Goal: Communication & Community: Answer question/provide support

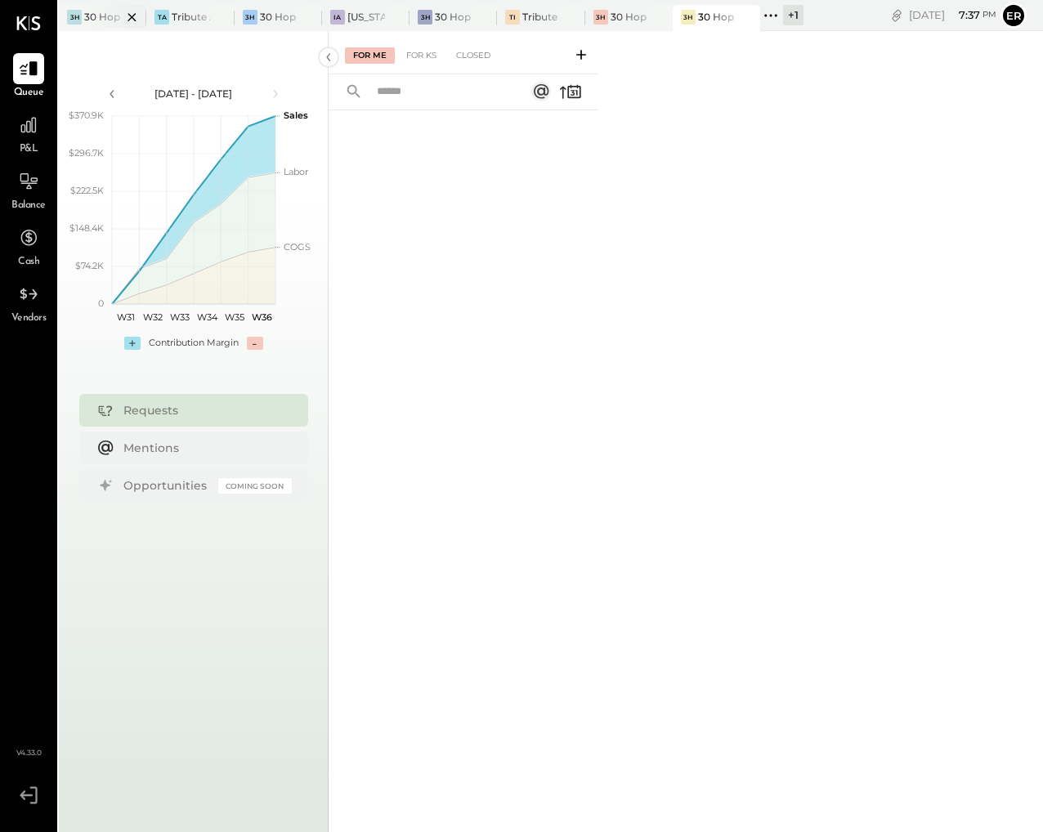
click at [93, 14] on div at bounding box center [117, 17] width 57 height 24
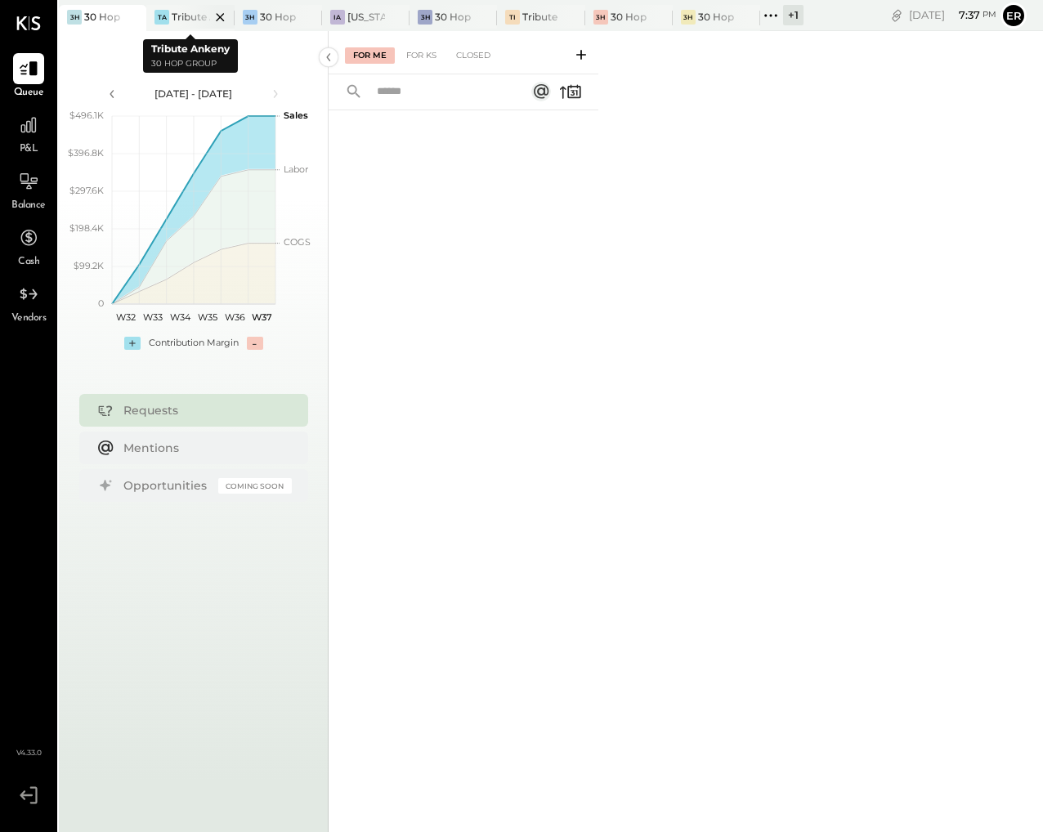
click at [195, 14] on div at bounding box center [205, 17] width 57 height 24
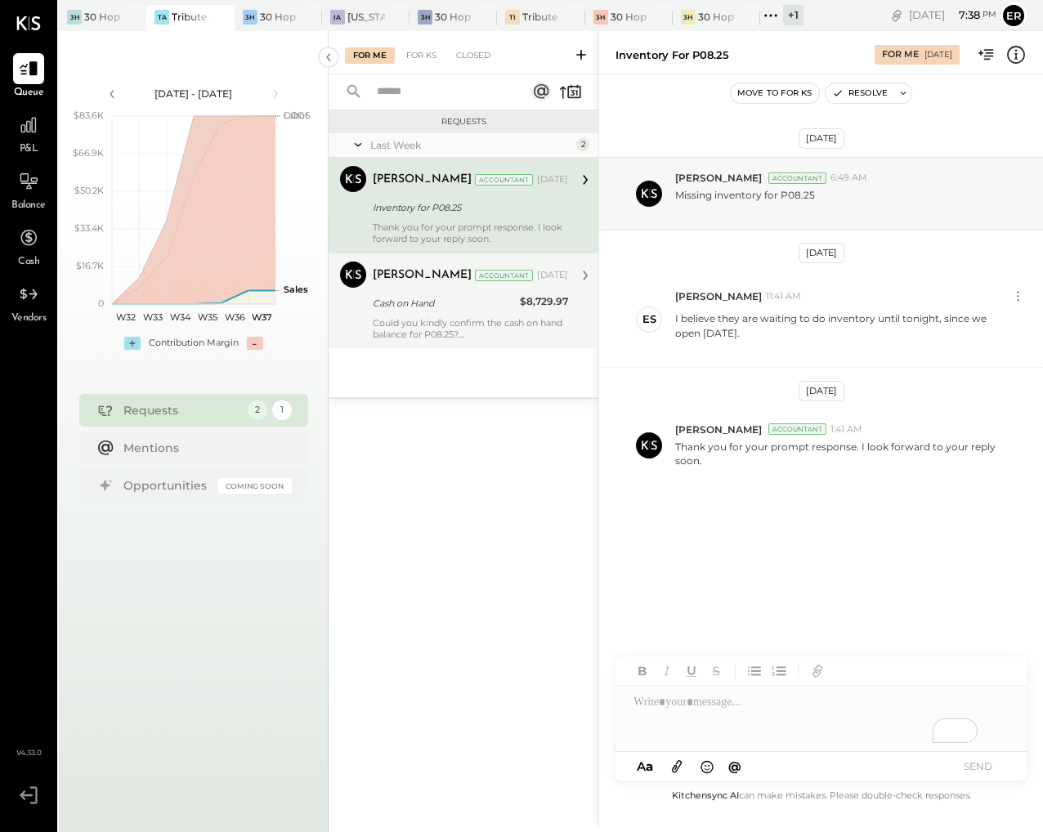
click at [464, 338] on br at bounding box center [462, 334] width 6 height 11
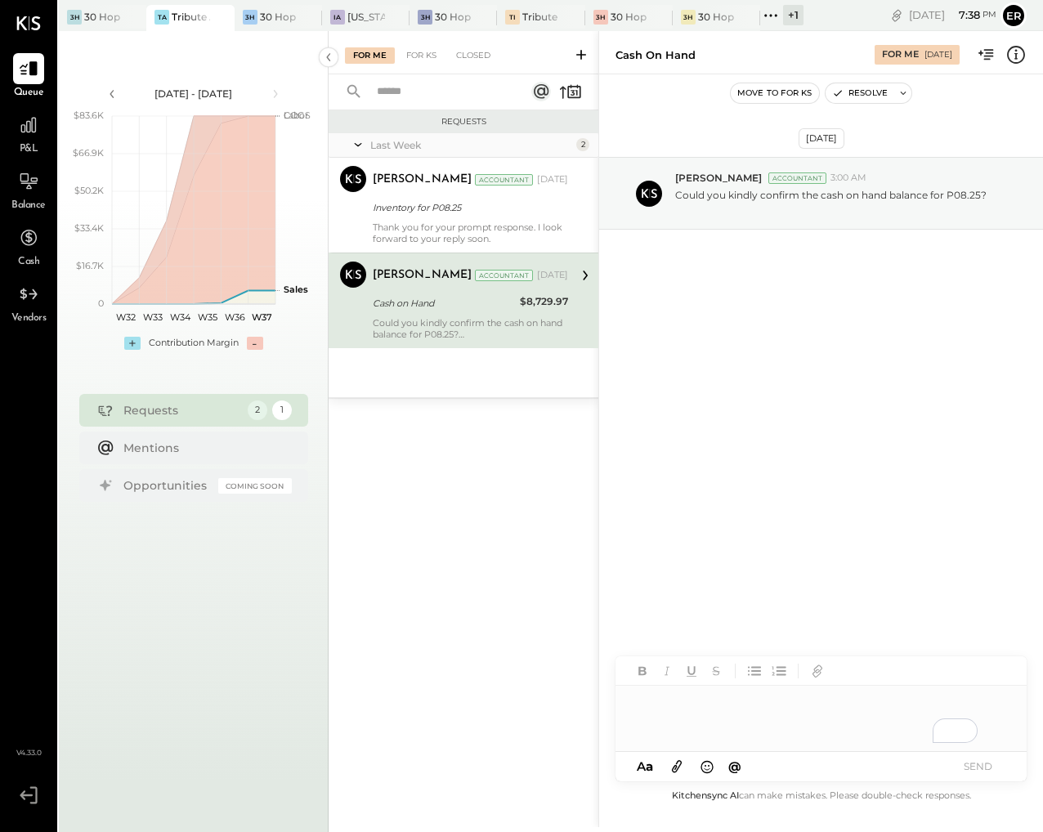
click at [723, 706] on div "To enrich screen reader interactions, please activate Accessibility in Grammarl…" at bounding box center [821, 718] width 411 height 65
click at [974, 763] on button "SEND" at bounding box center [977, 766] width 65 height 22
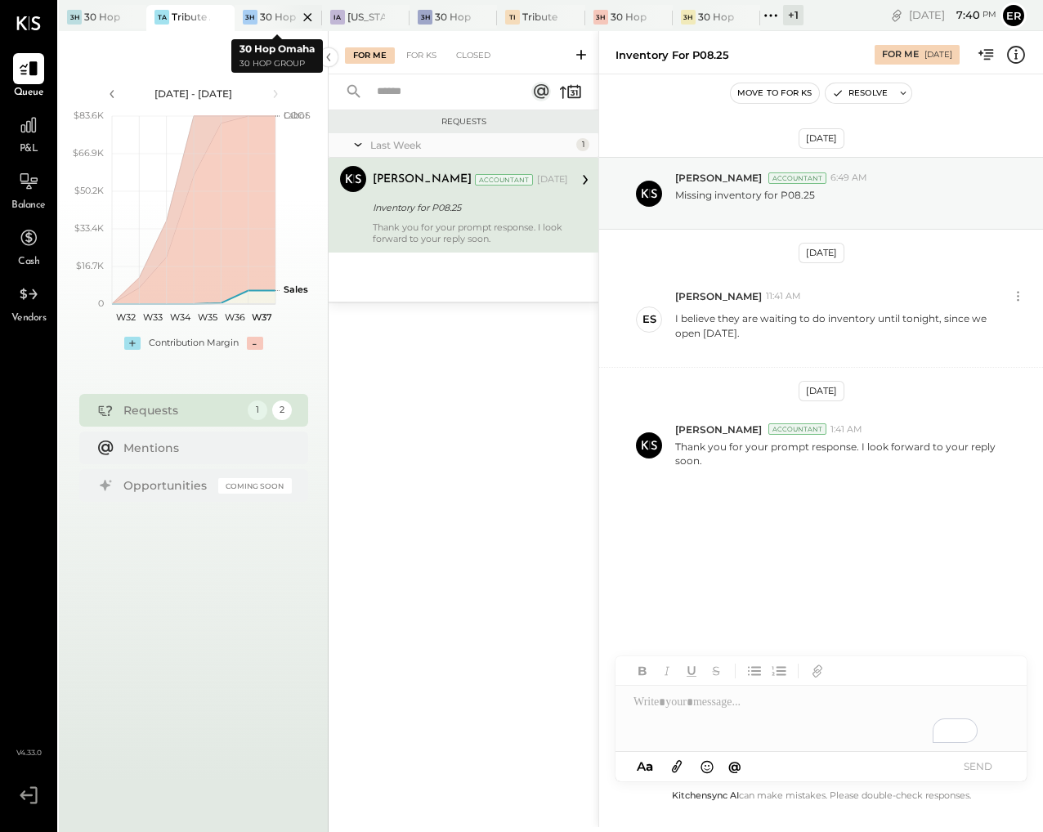
click at [266, 16] on div at bounding box center [293, 17] width 57 height 24
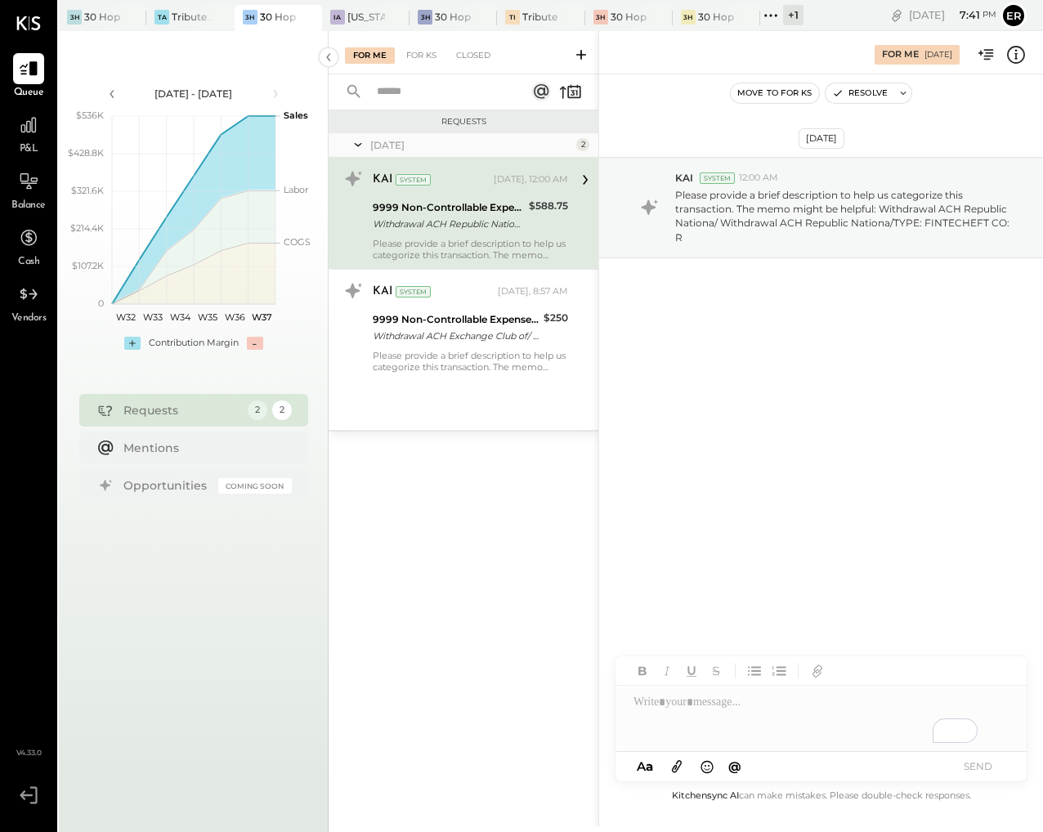
click at [474, 542] on div "Requests Yesterday 2 KAI System Yesterday, 12:00 AM 9999 Non-Controllable Expen…" at bounding box center [464, 447] width 270 height 674
click at [780, 719] on div "To enrich screen reader interactions, please activate Accessibility in Grammarl…" at bounding box center [821, 718] width 411 height 65
click at [674, 768] on icon at bounding box center [677, 766] width 18 height 19
click at [844, 647] on div "To enrich screen reader interactions, please activate Accessibility in Grammarl…" at bounding box center [821, 657] width 411 height 65
click at [974, 762] on button "SEND" at bounding box center [977, 766] width 65 height 22
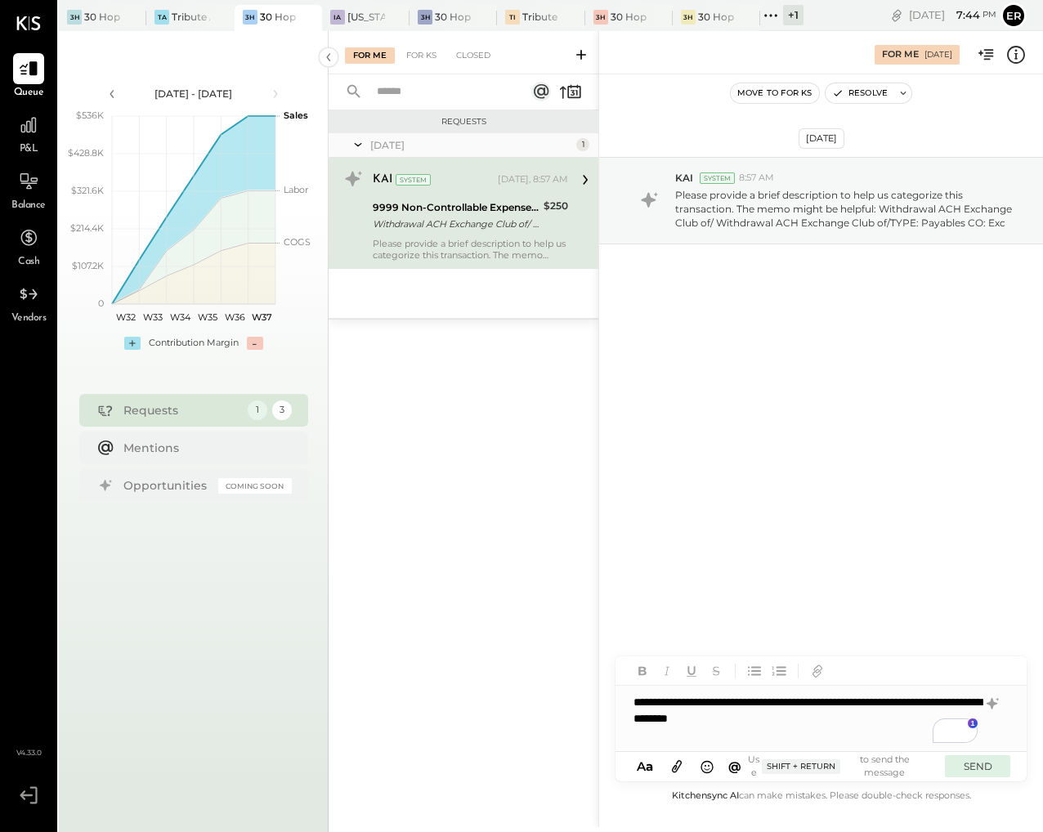
click at [978, 769] on button "SEND" at bounding box center [977, 766] width 65 height 22
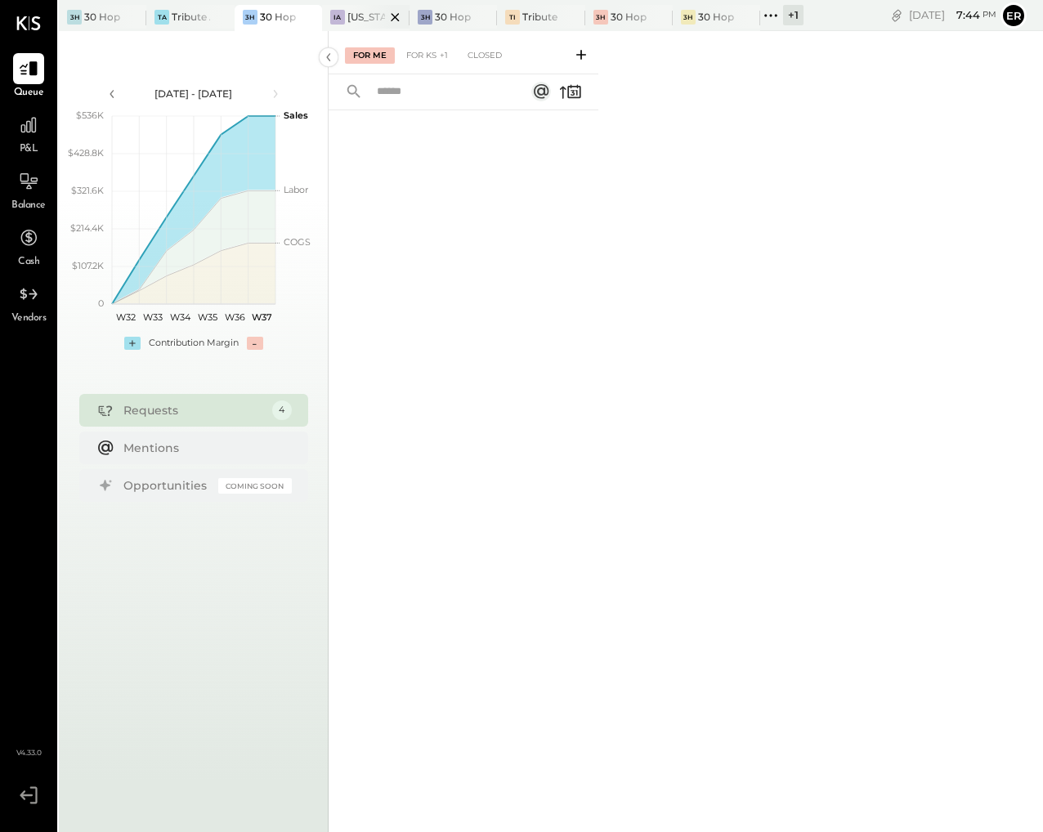
click at [368, 20] on div at bounding box center [380, 17] width 57 height 24
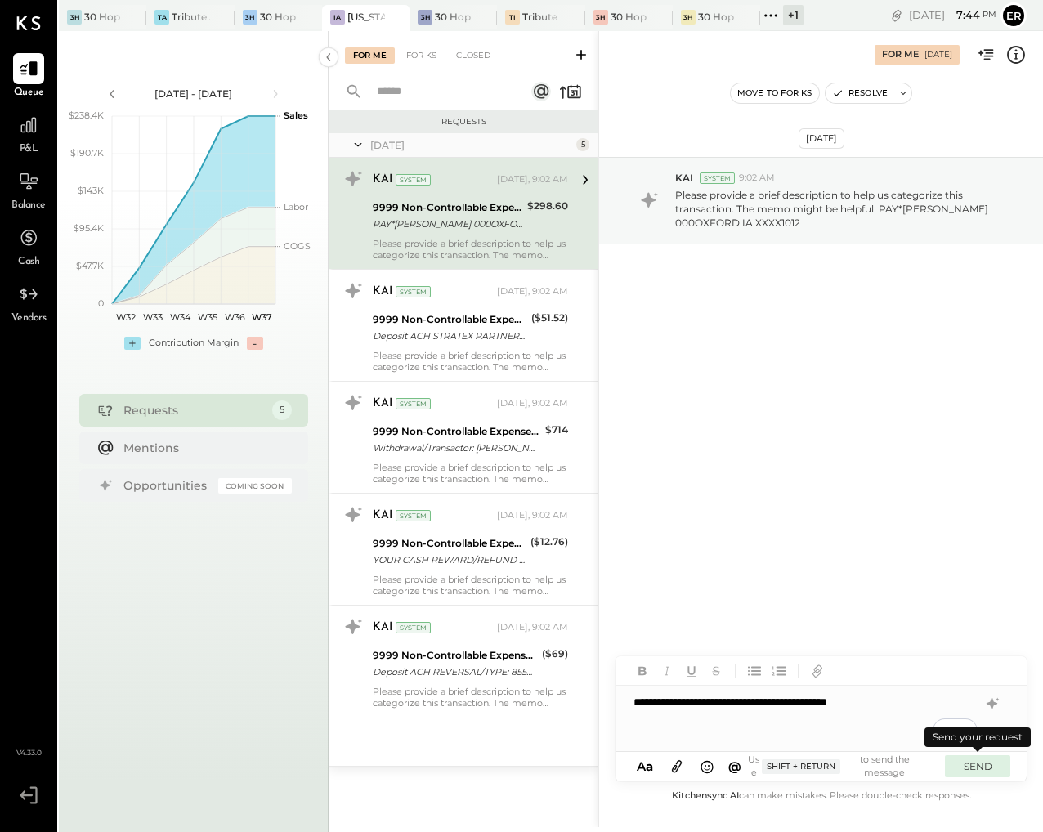
click at [978, 765] on button "SEND" at bounding box center [977, 766] width 65 height 22
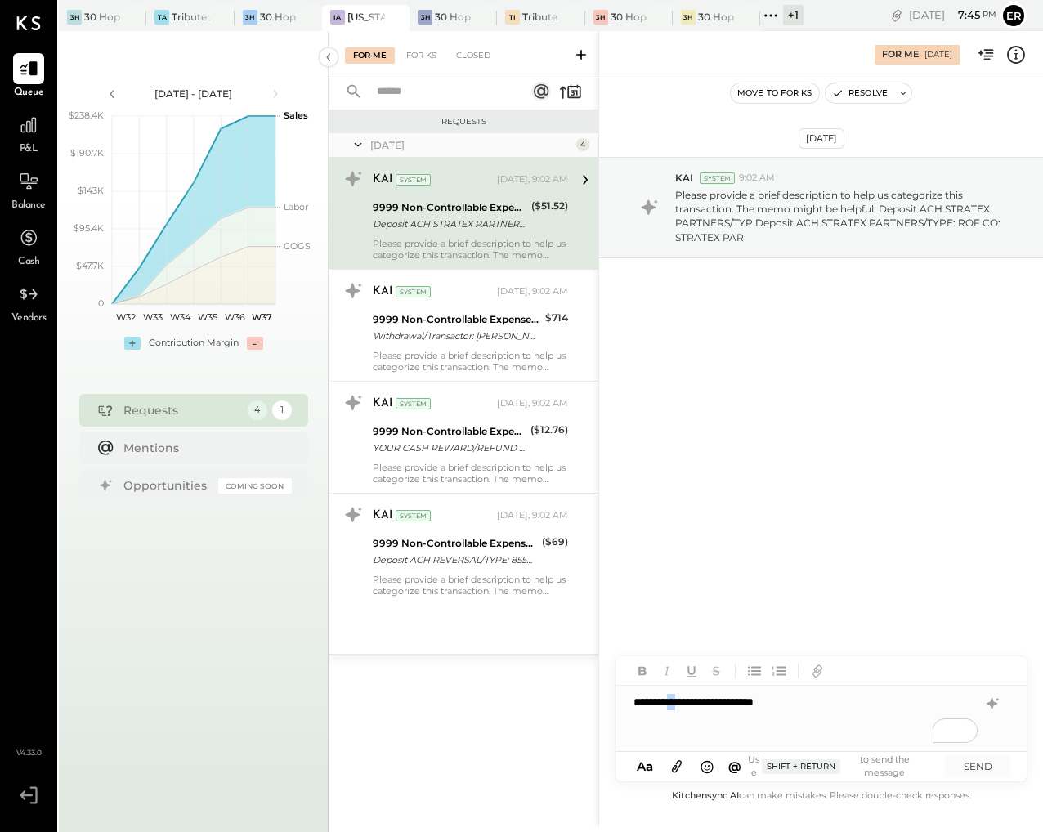
click at [676, 705] on div "**********" at bounding box center [821, 718] width 411 height 65
click at [880, 706] on div "**********" at bounding box center [821, 718] width 411 height 65
click at [985, 759] on button "SEND" at bounding box center [977, 766] width 65 height 22
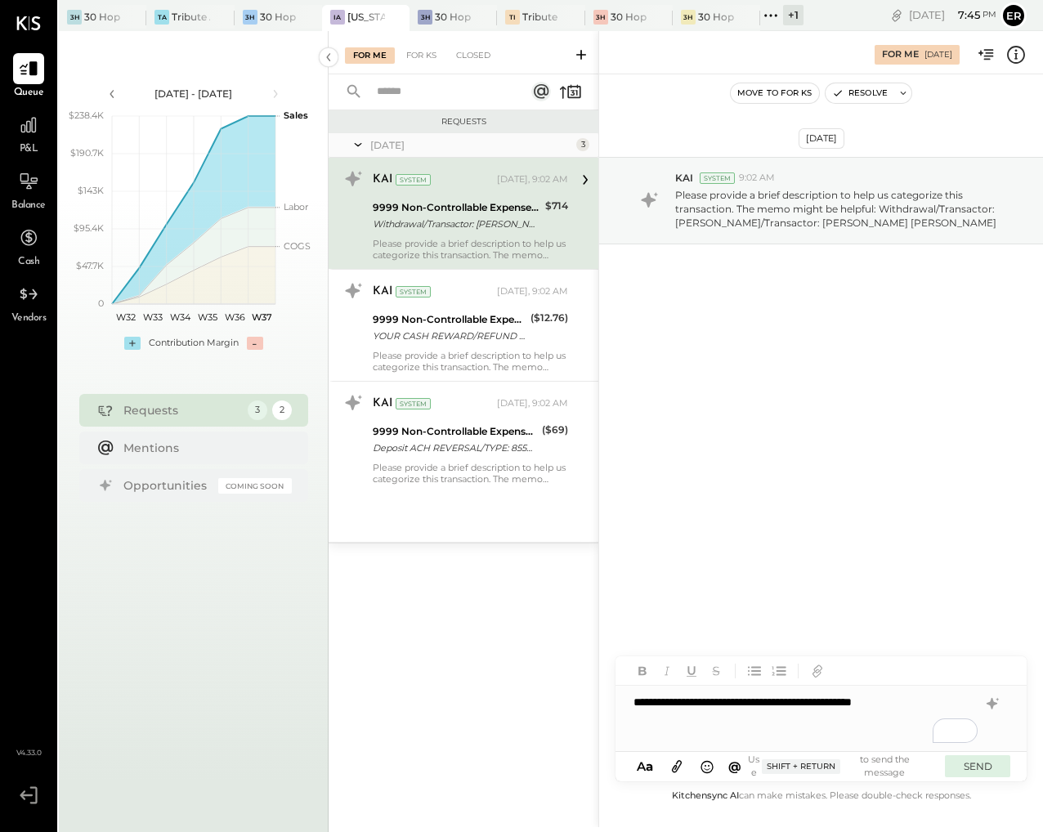
click at [977, 768] on button "SEND" at bounding box center [977, 766] width 65 height 22
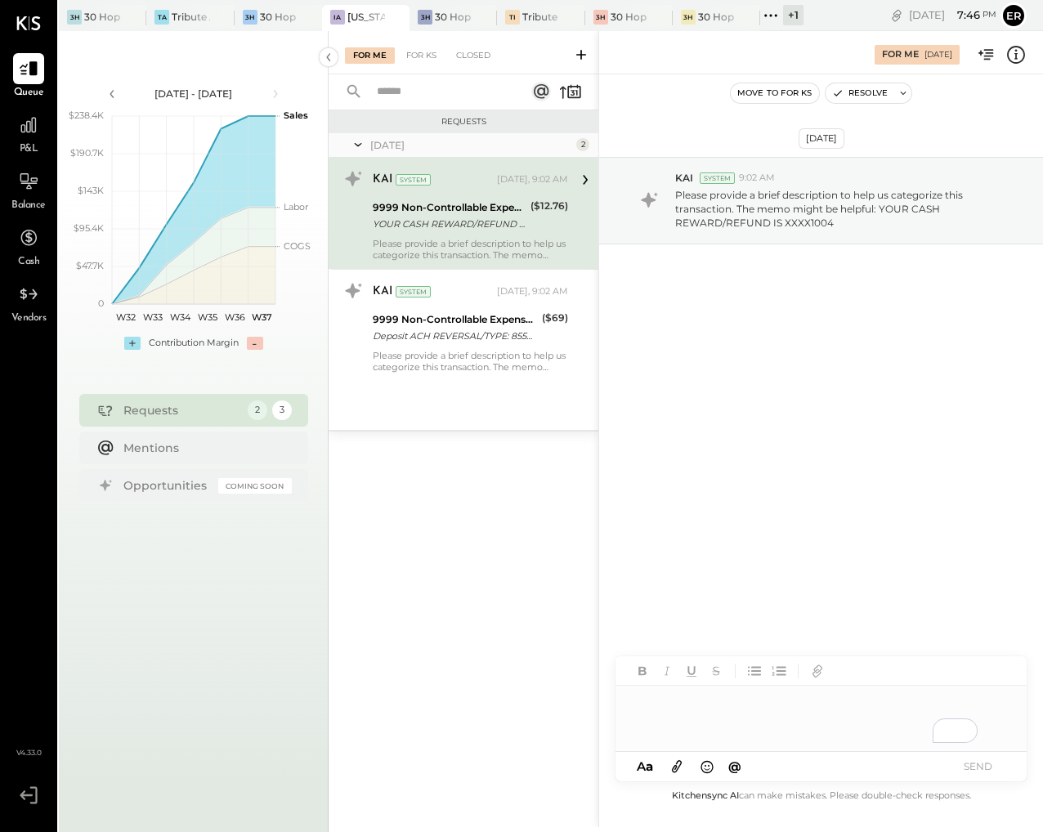
click at [706, 707] on div "To enrich screen reader interactions, please activate Accessibility in Grammarl…" at bounding box center [821, 718] width 411 height 65
click at [973, 772] on button "SEND" at bounding box center [977, 766] width 65 height 22
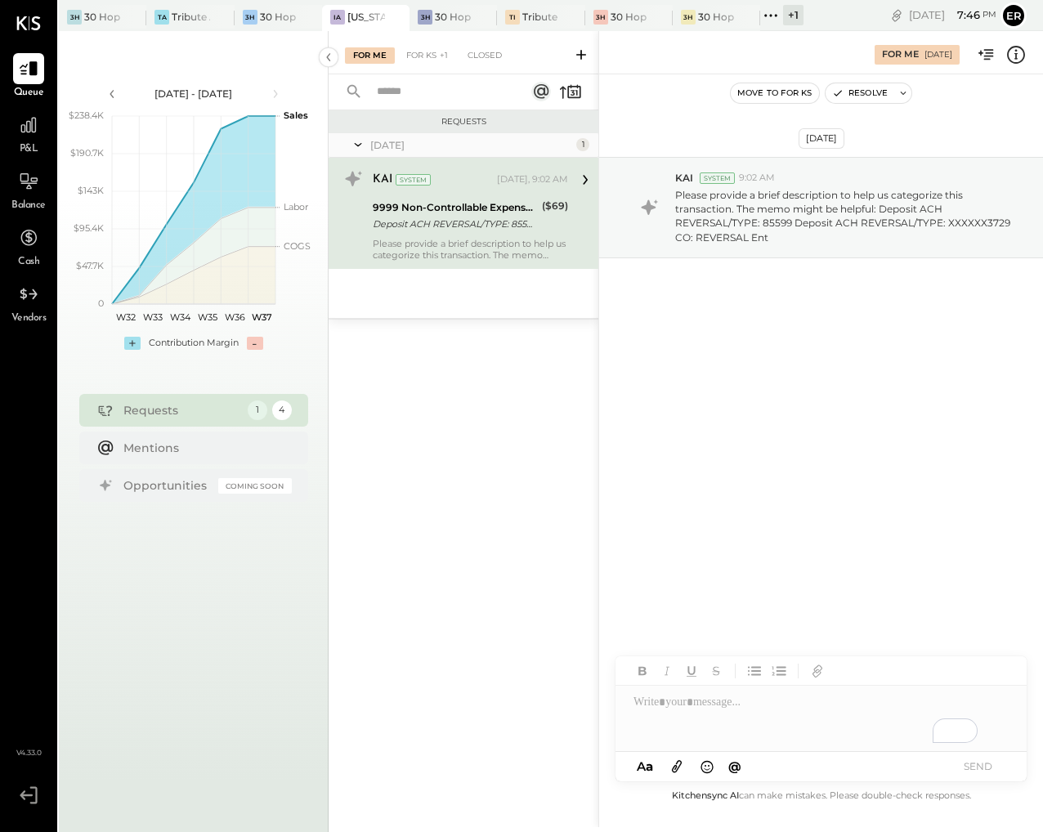
click at [478, 240] on div "Please provide a brief description to help us categorize this transaction. The …" at bounding box center [470, 249] width 195 height 23
click at [747, 705] on div "To enrich screen reader interactions, please activate Accessibility in Grammarl…" at bounding box center [821, 718] width 411 height 65
click at [979, 772] on button "SEND" at bounding box center [977, 766] width 65 height 22
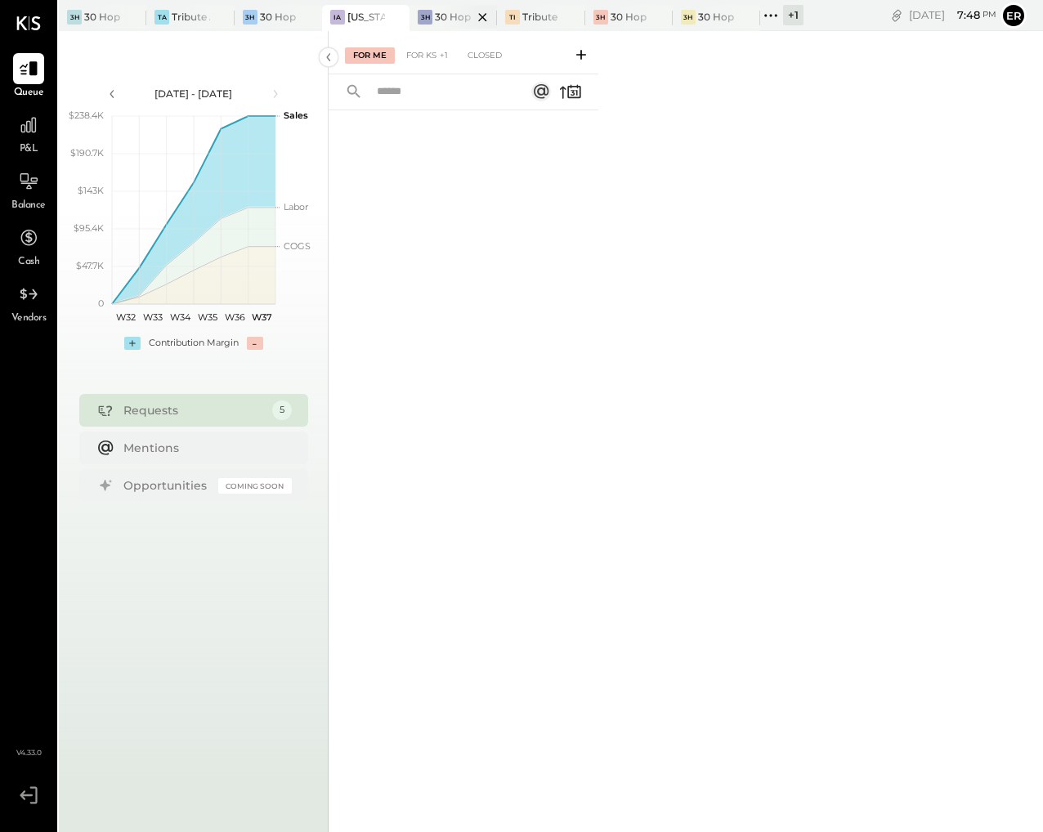
click at [443, 27] on div at bounding box center [468, 17] width 57 height 24
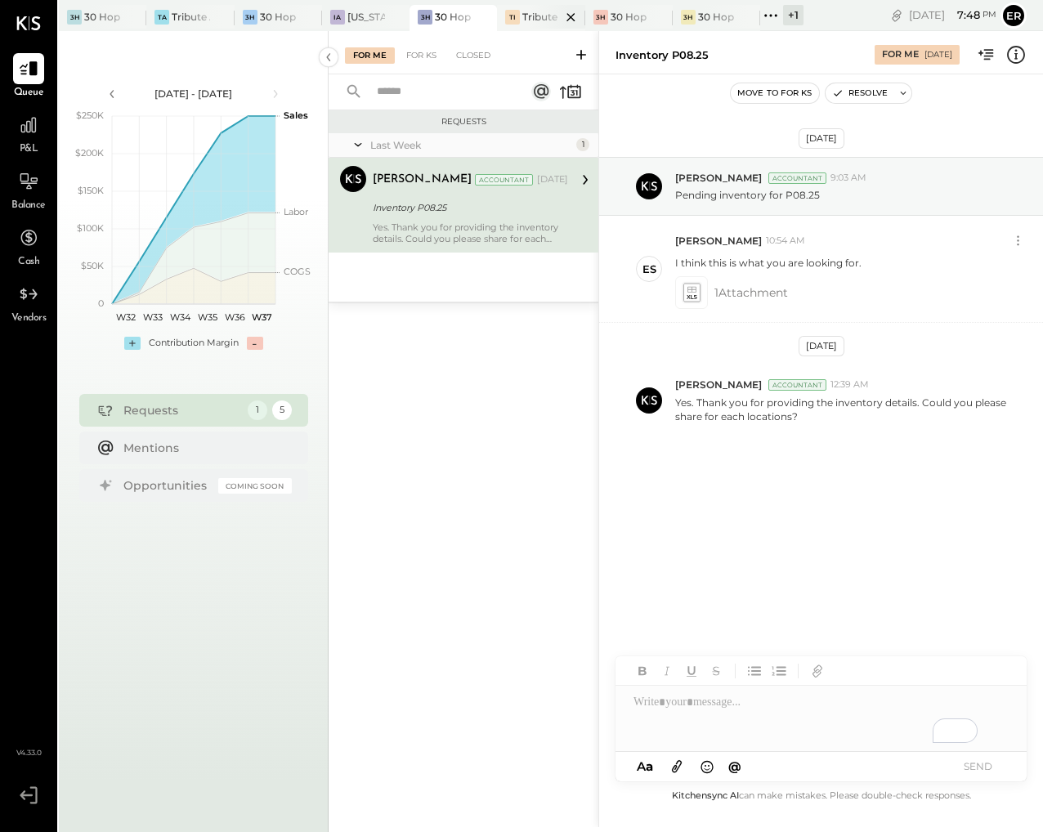
click at [532, 13] on div at bounding box center [556, 17] width 57 height 24
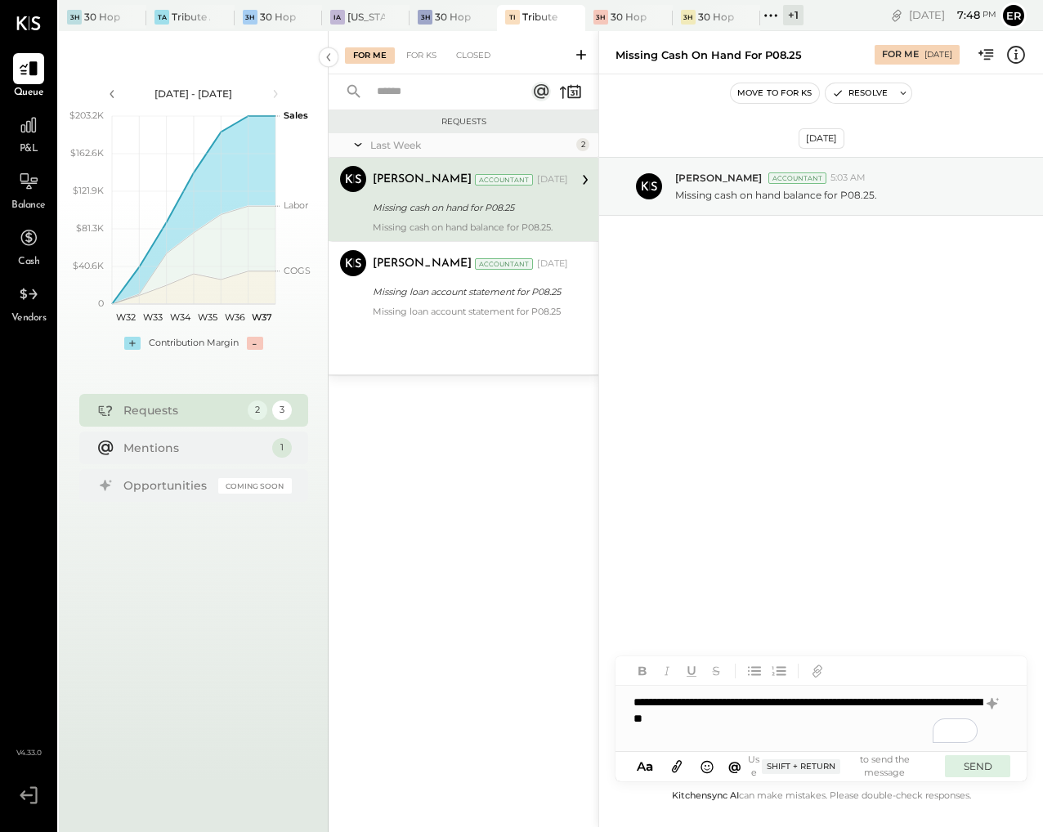
click at [975, 761] on button "SEND" at bounding box center [977, 766] width 65 height 22
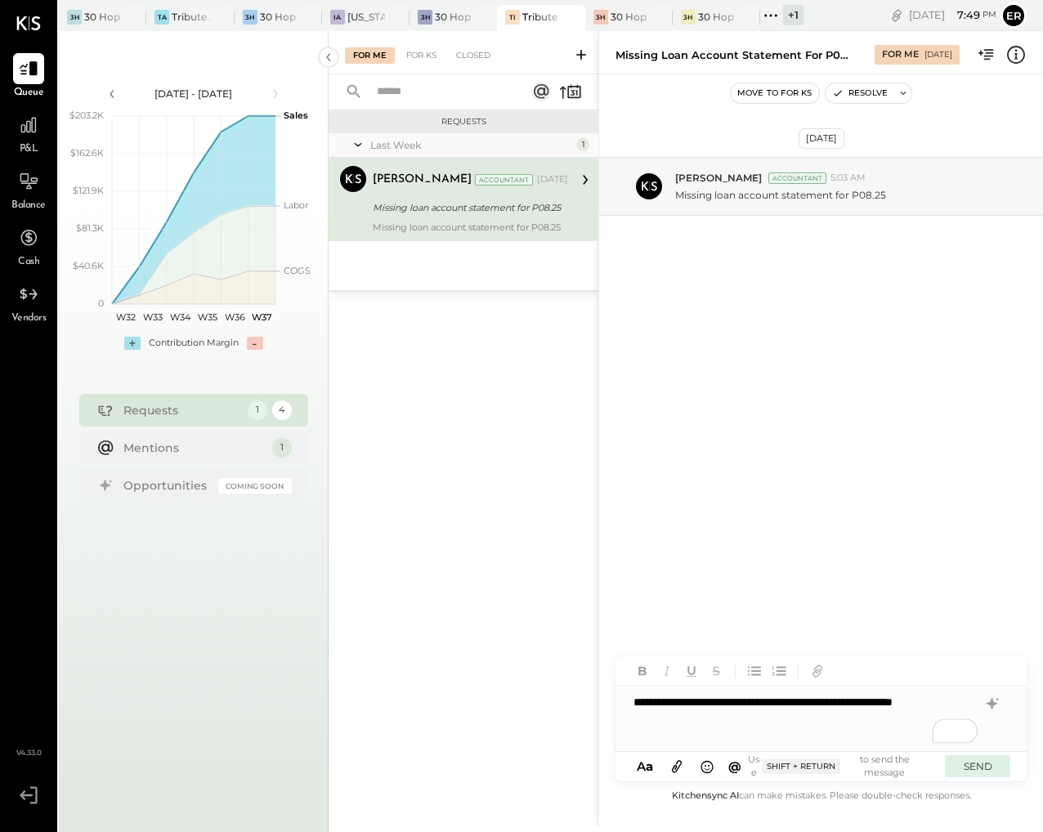
click at [980, 773] on button "SEND" at bounding box center [977, 766] width 65 height 22
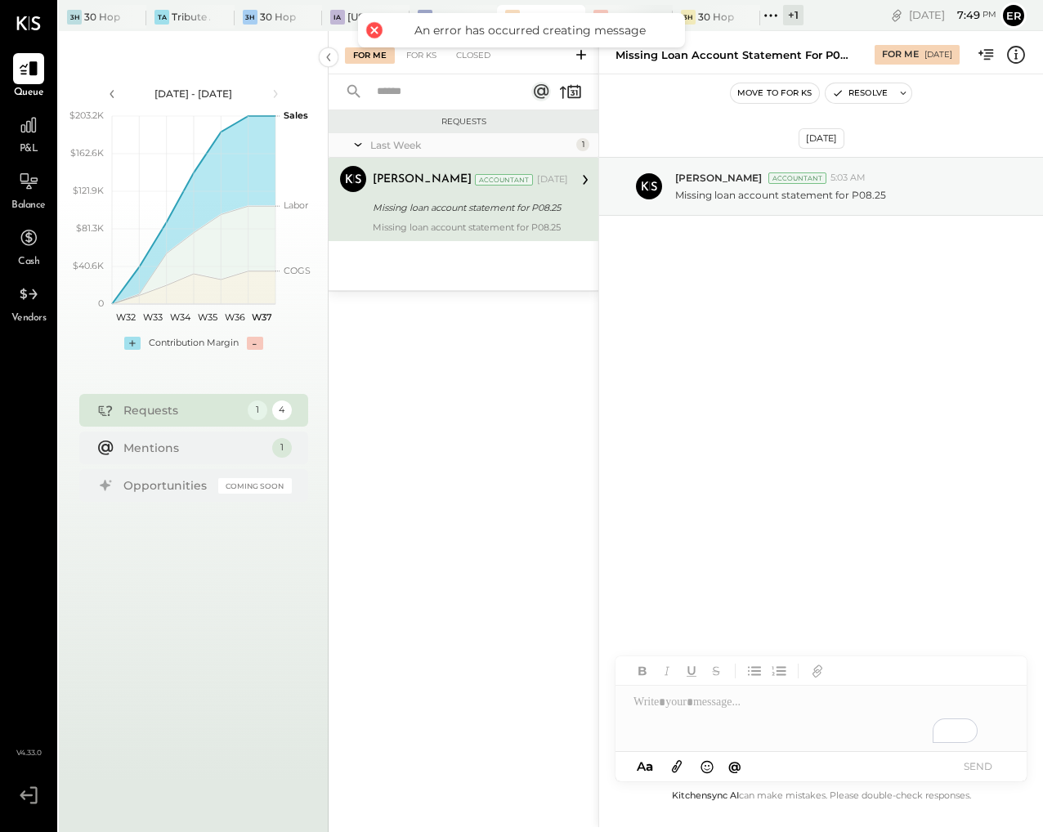
click at [622, 7] on div at bounding box center [644, 17] width 57 height 24
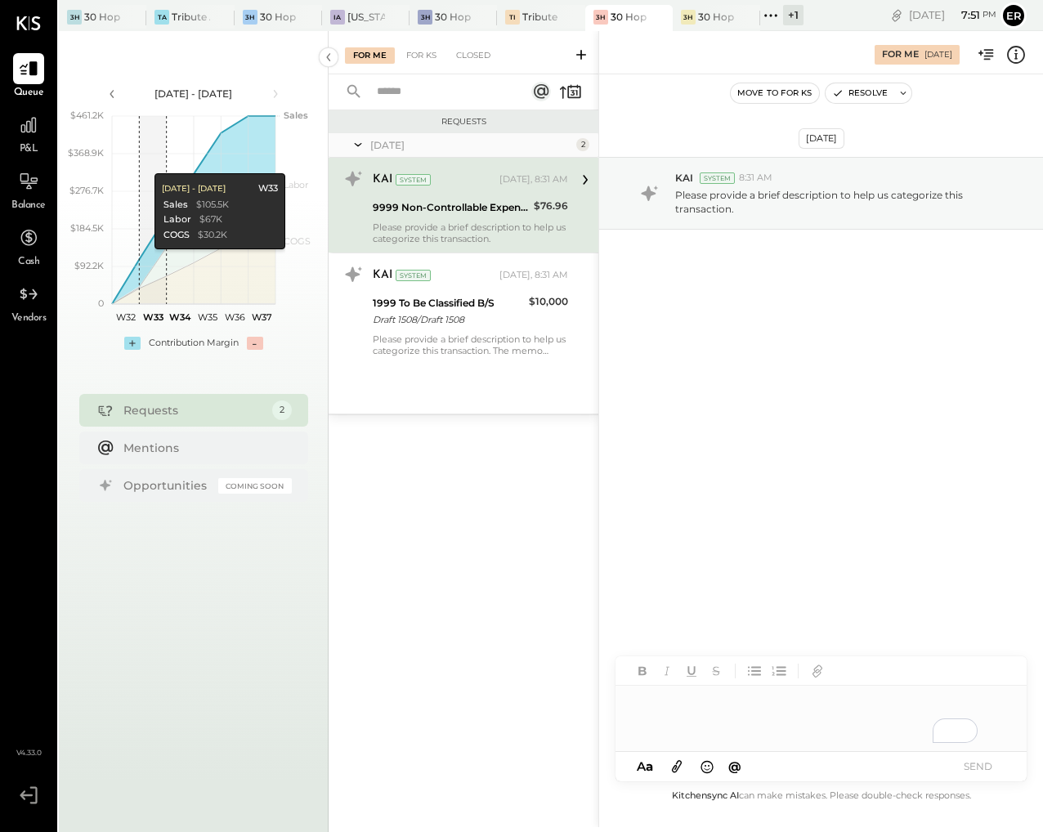
click at [782, 707] on div "To enrich screen reader interactions, please activate Accessibility in Grammarl…" at bounding box center [821, 718] width 411 height 65
click at [978, 772] on button "SEND" at bounding box center [977, 766] width 65 height 22
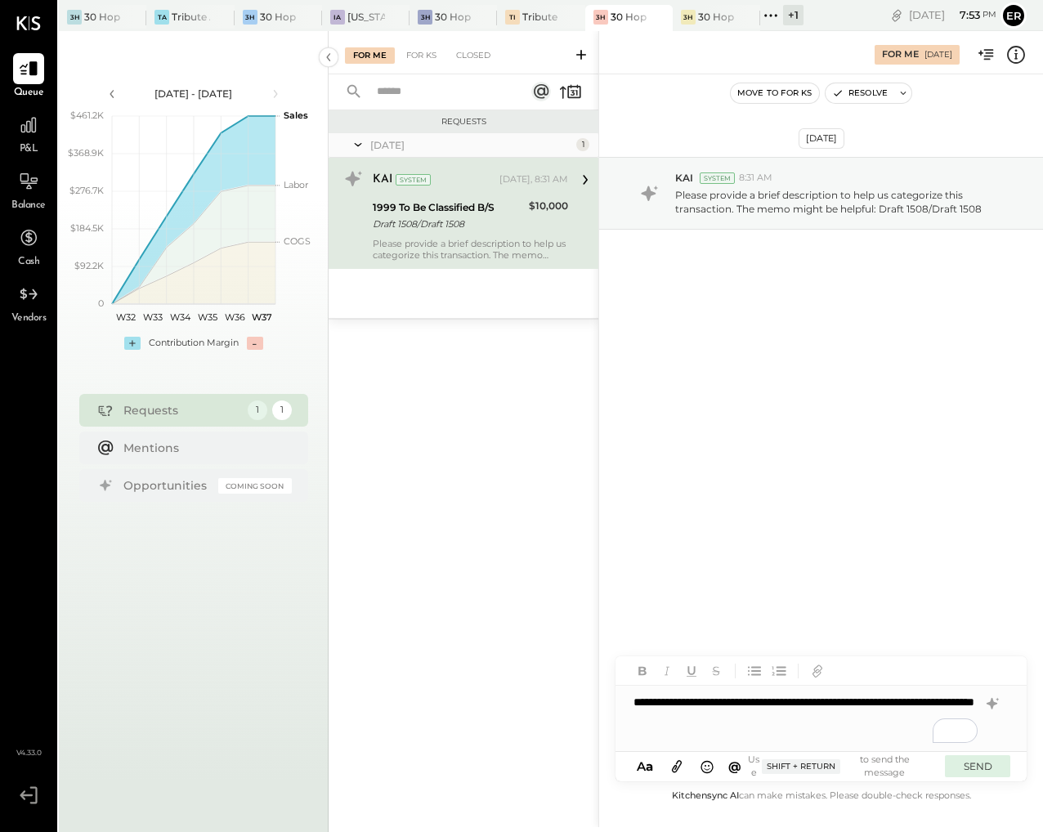
click at [990, 771] on button "SEND" at bounding box center [977, 766] width 65 height 22
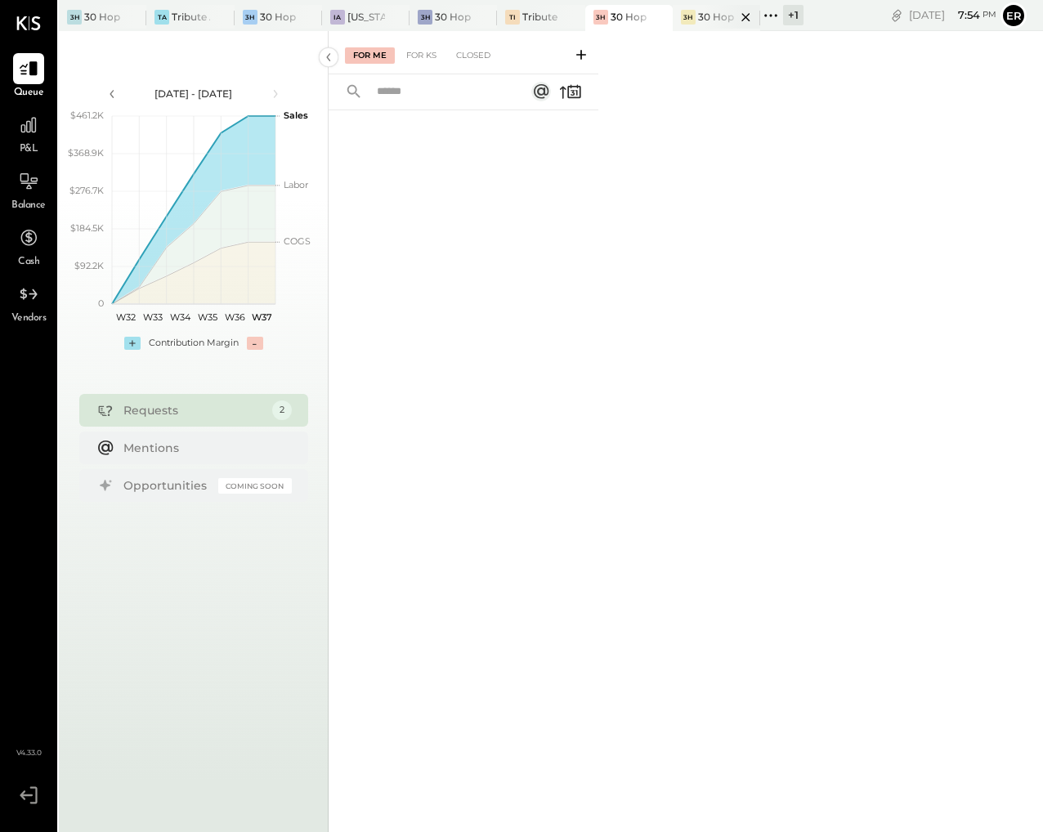
click at [708, 25] on div at bounding box center [731, 17] width 57 height 24
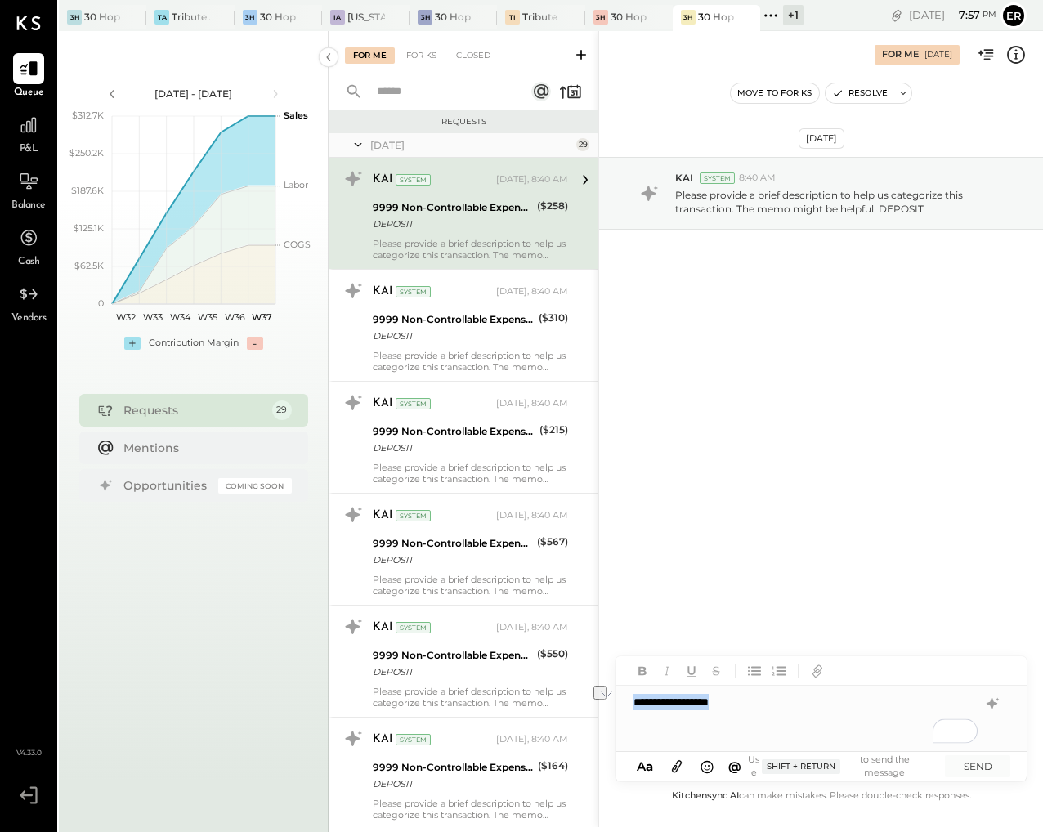
drag, startPoint x: 748, startPoint y: 702, endPoint x: 634, endPoint y: 704, distance: 113.6
click at [634, 704] on div "**********" at bounding box center [821, 718] width 411 height 65
copy div "**********"
click at [853, 705] on div "**********" at bounding box center [821, 718] width 411 height 65
click at [992, 766] on button "SEND" at bounding box center [977, 766] width 65 height 22
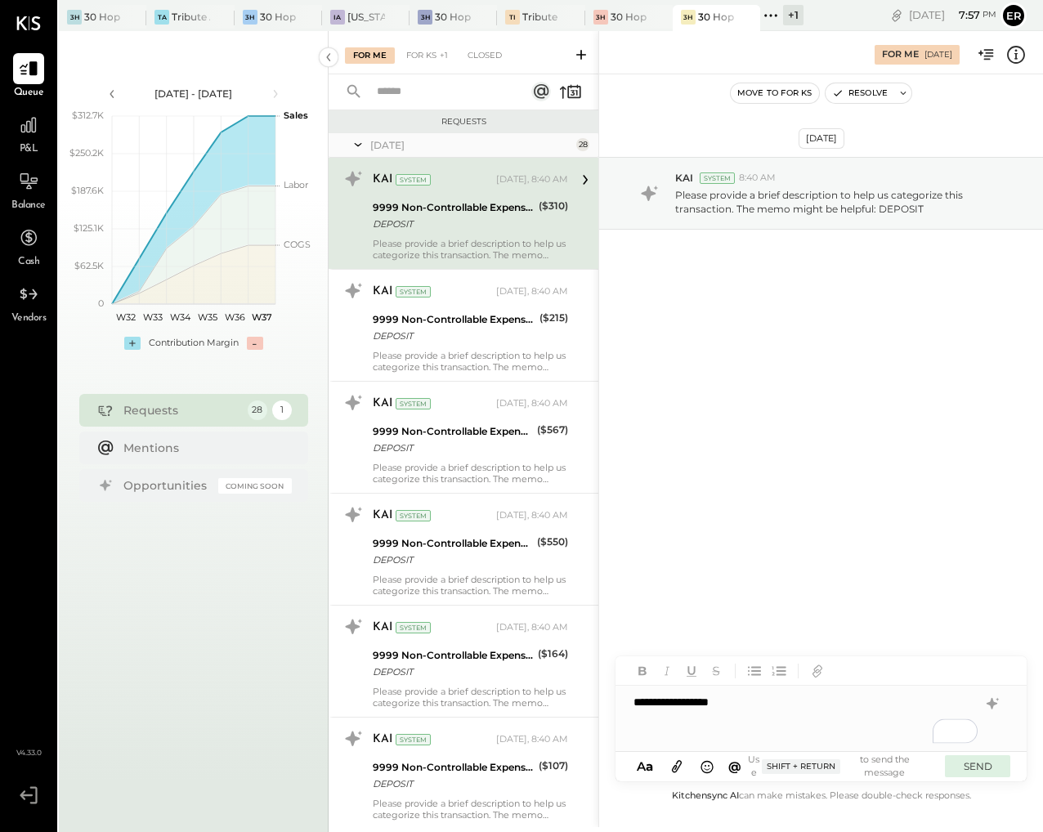
click at [972, 763] on button "SEND" at bounding box center [977, 766] width 65 height 22
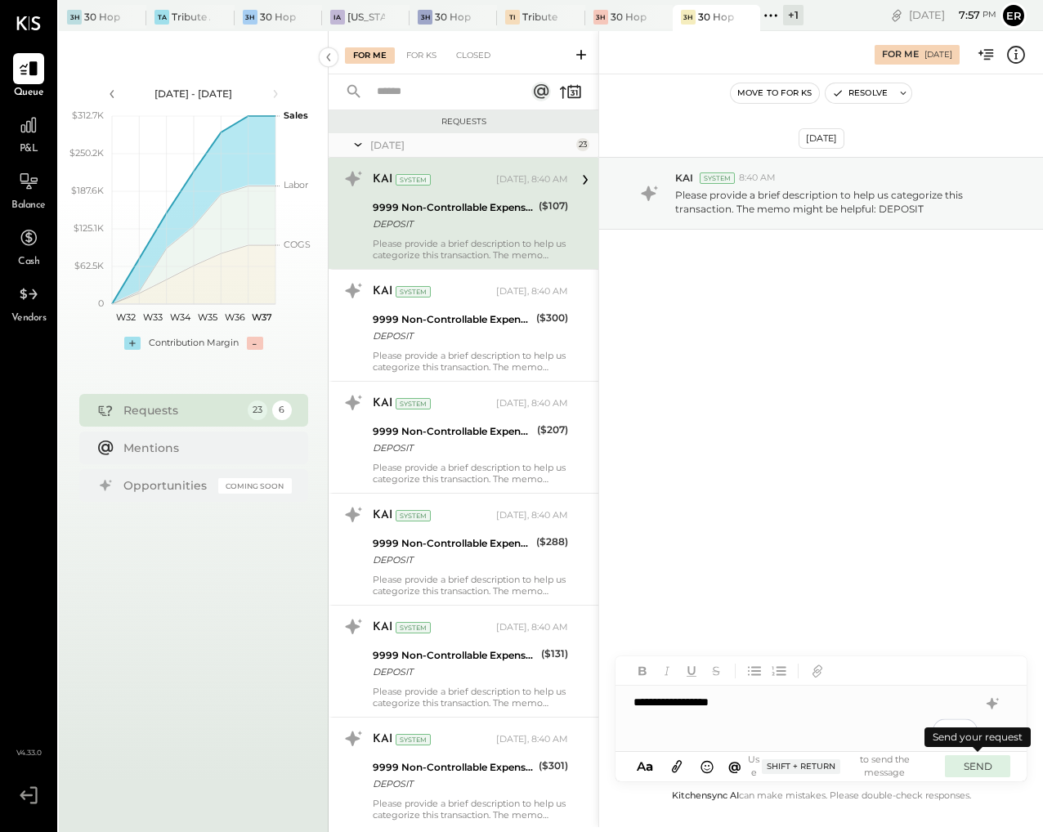
click at [972, 763] on button "SEND" at bounding box center [977, 766] width 65 height 22
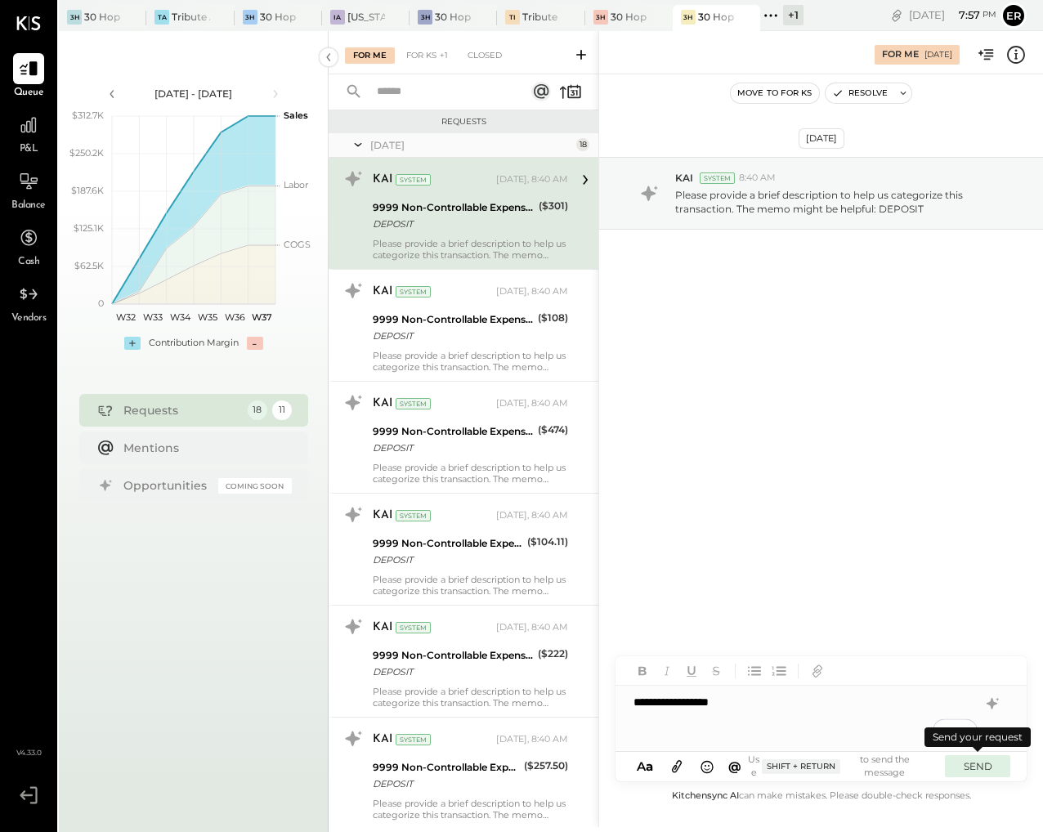
click at [972, 763] on button "SEND" at bounding box center [977, 766] width 65 height 22
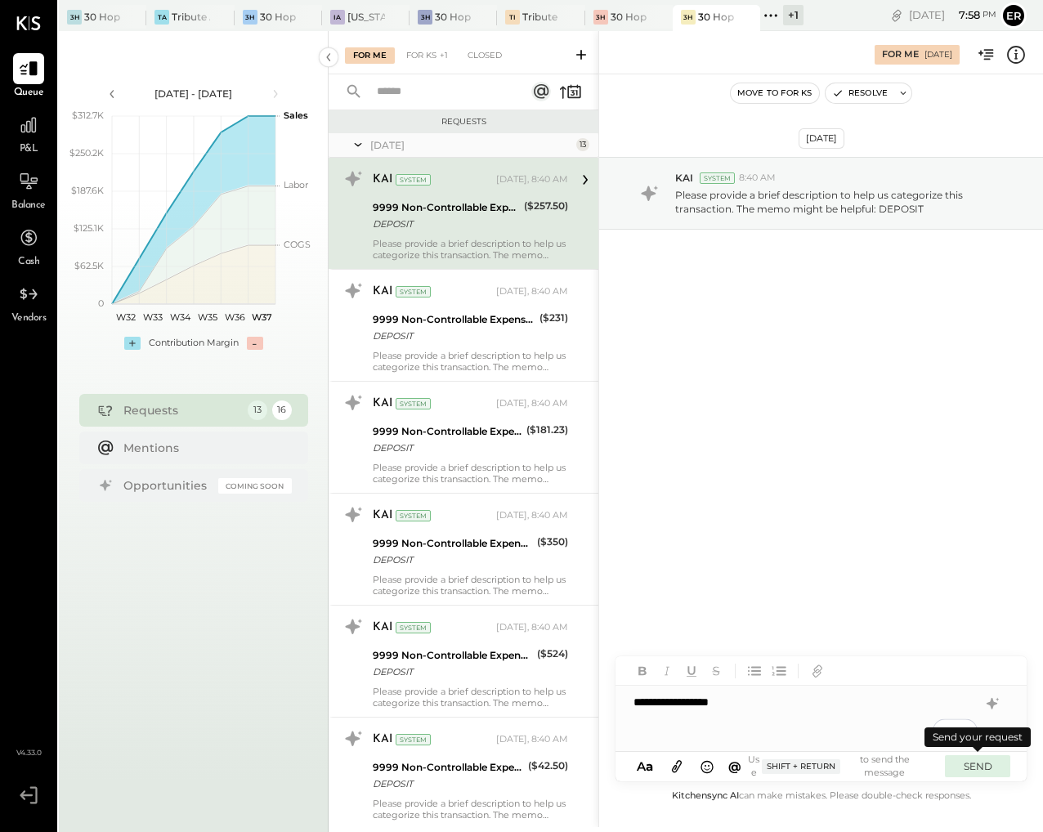
click at [972, 763] on button "SEND" at bounding box center [977, 766] width 65 height 22
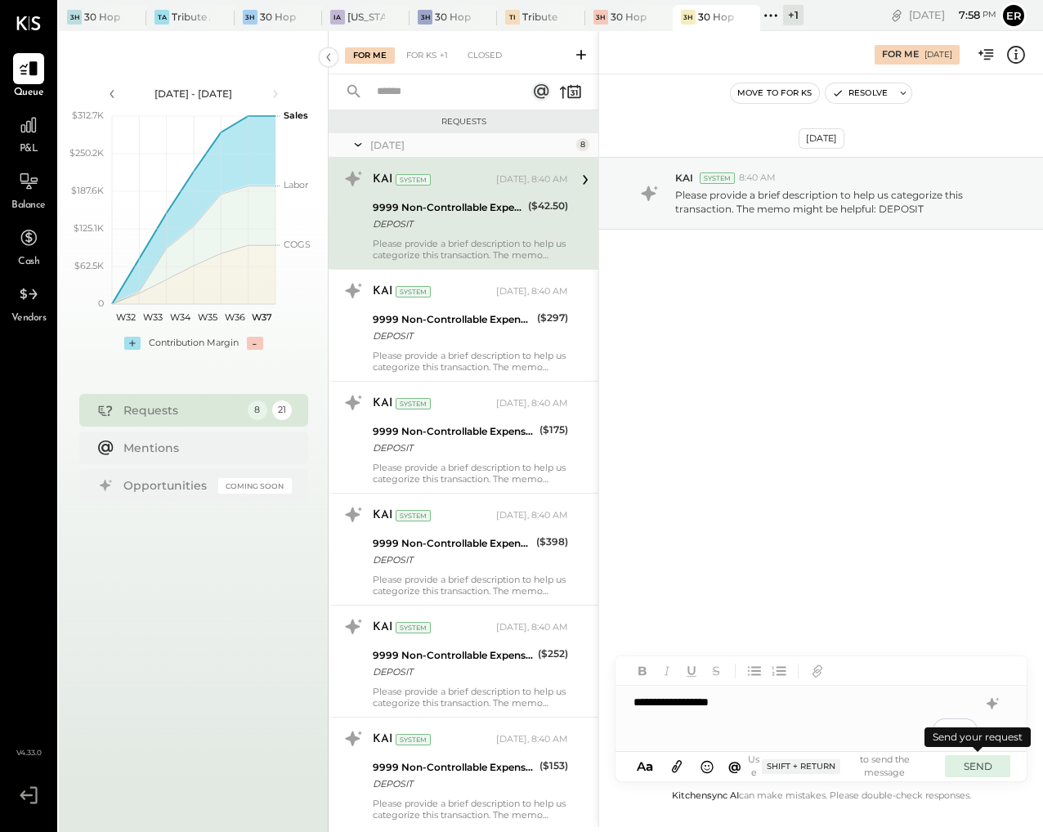
click at [972, 763] on button "SEND" at bounding box center [977, 766] width 65 height 22
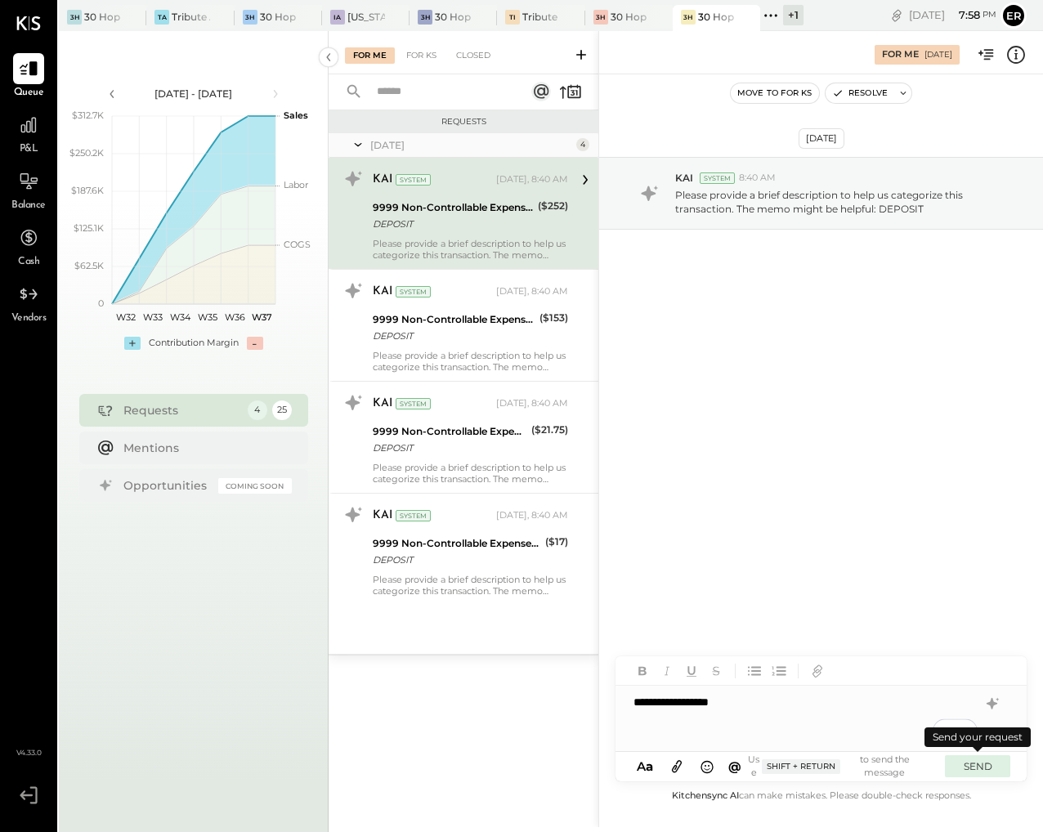
click at [972, 763] on button "SEND" at bounding box center [977, 766] width 65 height 22
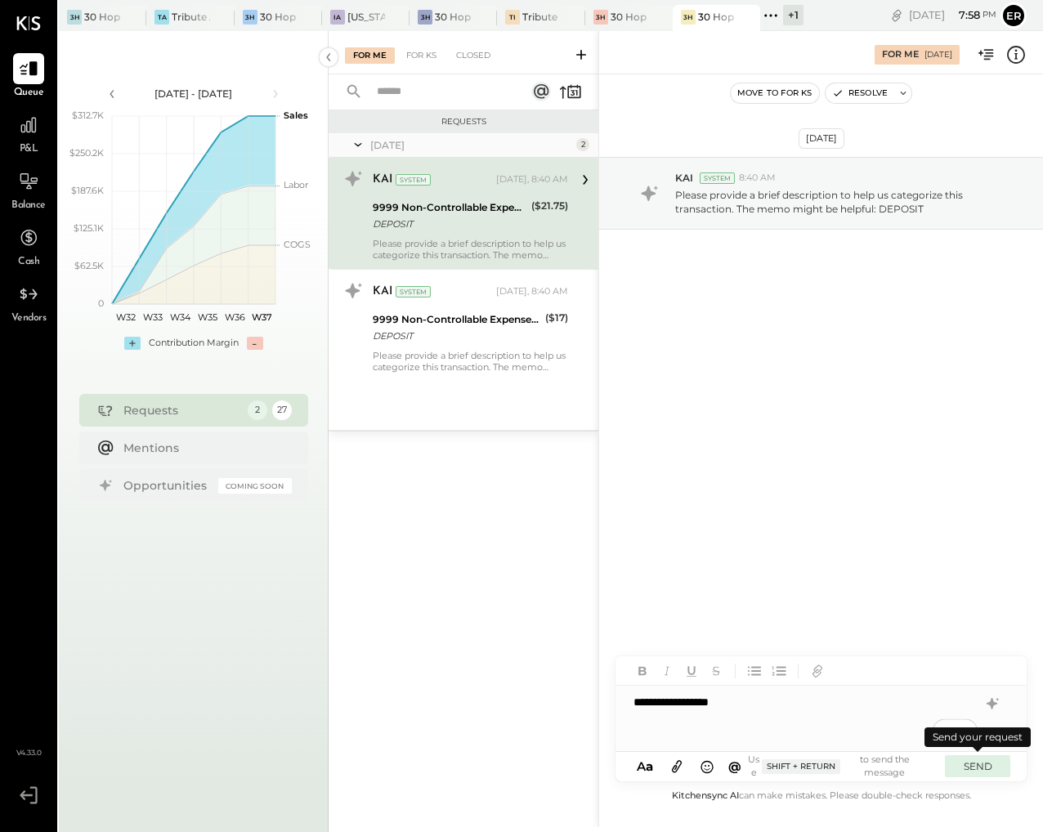
click at [972, 763] on button "SEND" at bounding box center [977, 766] width 65 height 22
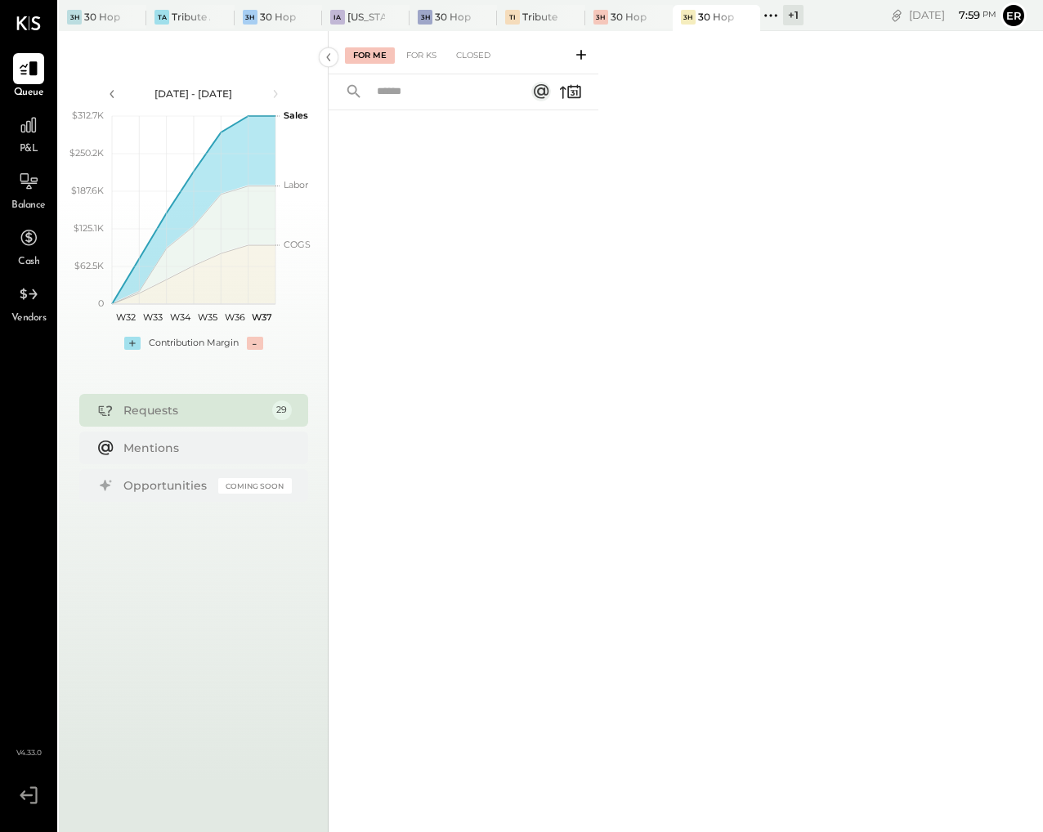
click at [793, 15] on div "+ 1" at bounding box center [793, 15] width 20 height 20
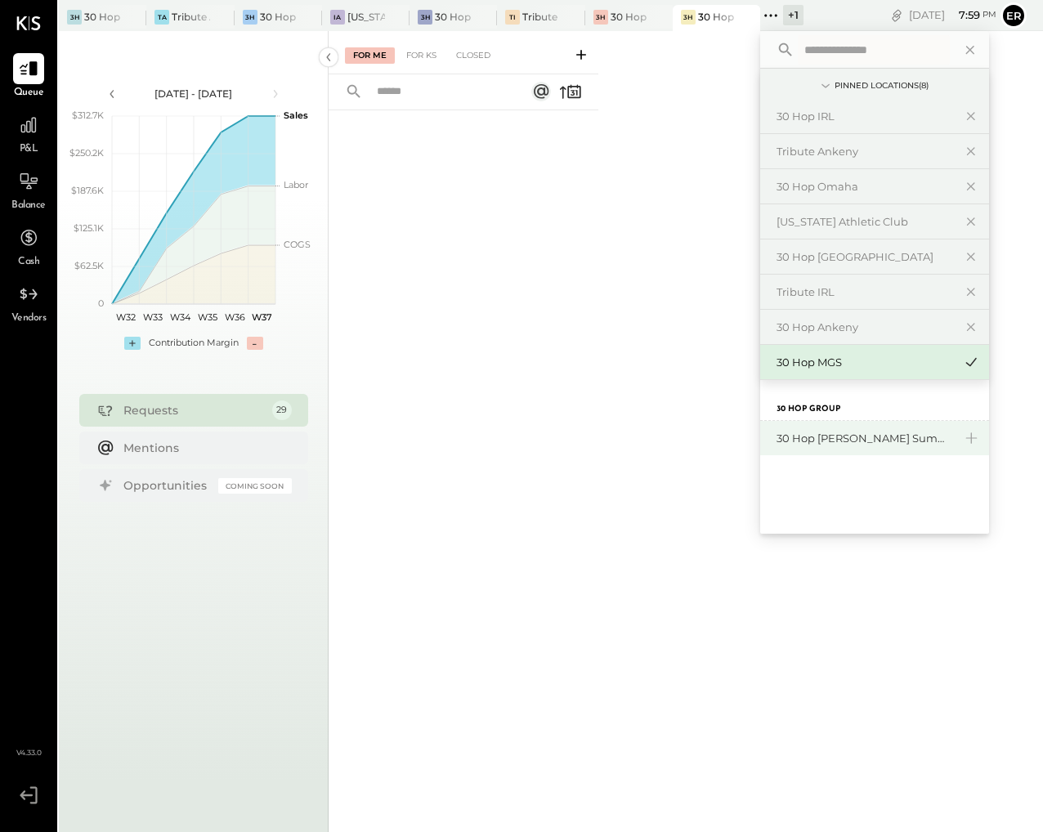
click at [850, 440] on div "30 Hop [PERSON_NAME] Summit" at bounding box center [865, 439] width 177 height 16
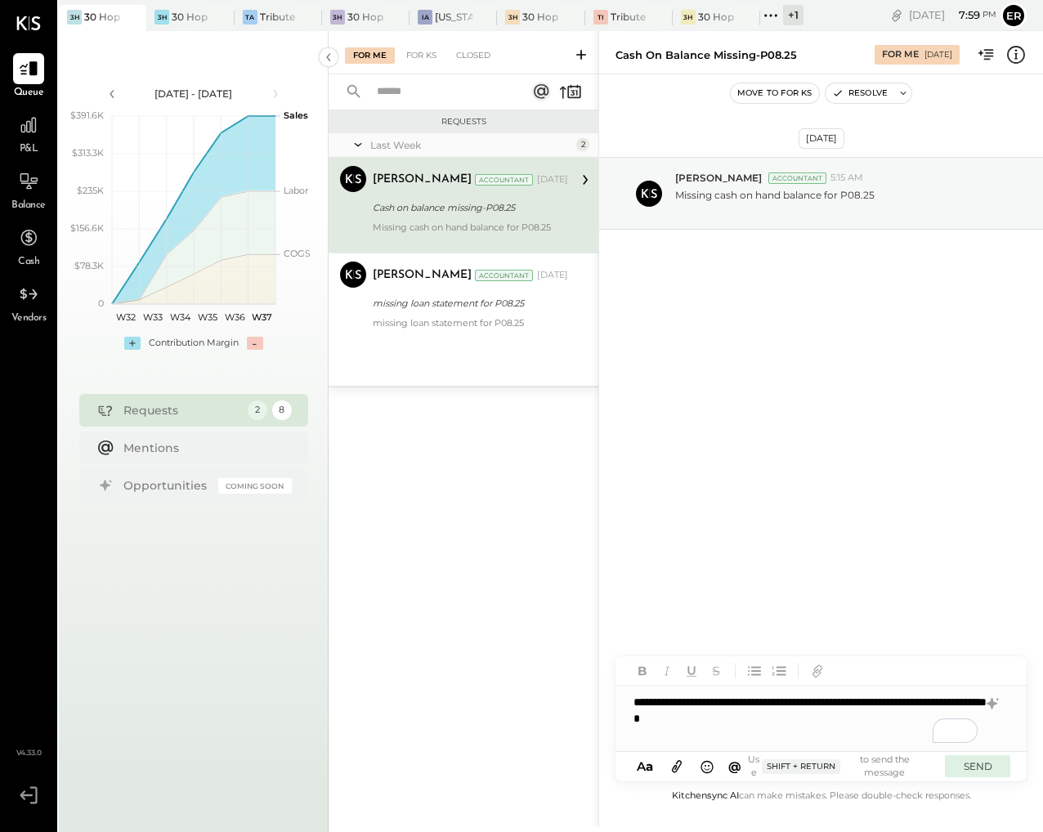
click at [981, 767] on button "SEND" at bounding box center [977, 766] width 65 height 22
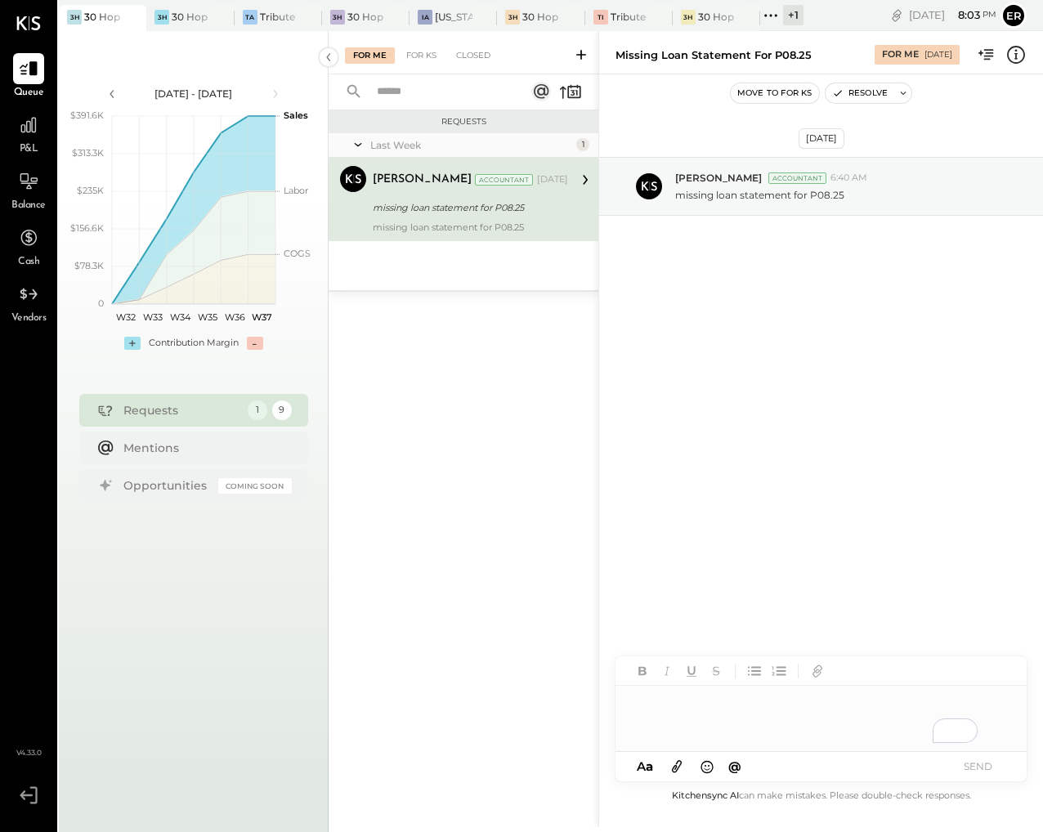
click at [790, 710] on div "To enrich screen reader interactions, please activate Accessibility in Grammarl…" at bounding box center [821, 718] width 411 height 65
click at [991, 766] on button "SEND" at bounding box center [977, 766] width 65 height 22
